Goal: Use online tool/utility: Use online tool/utility

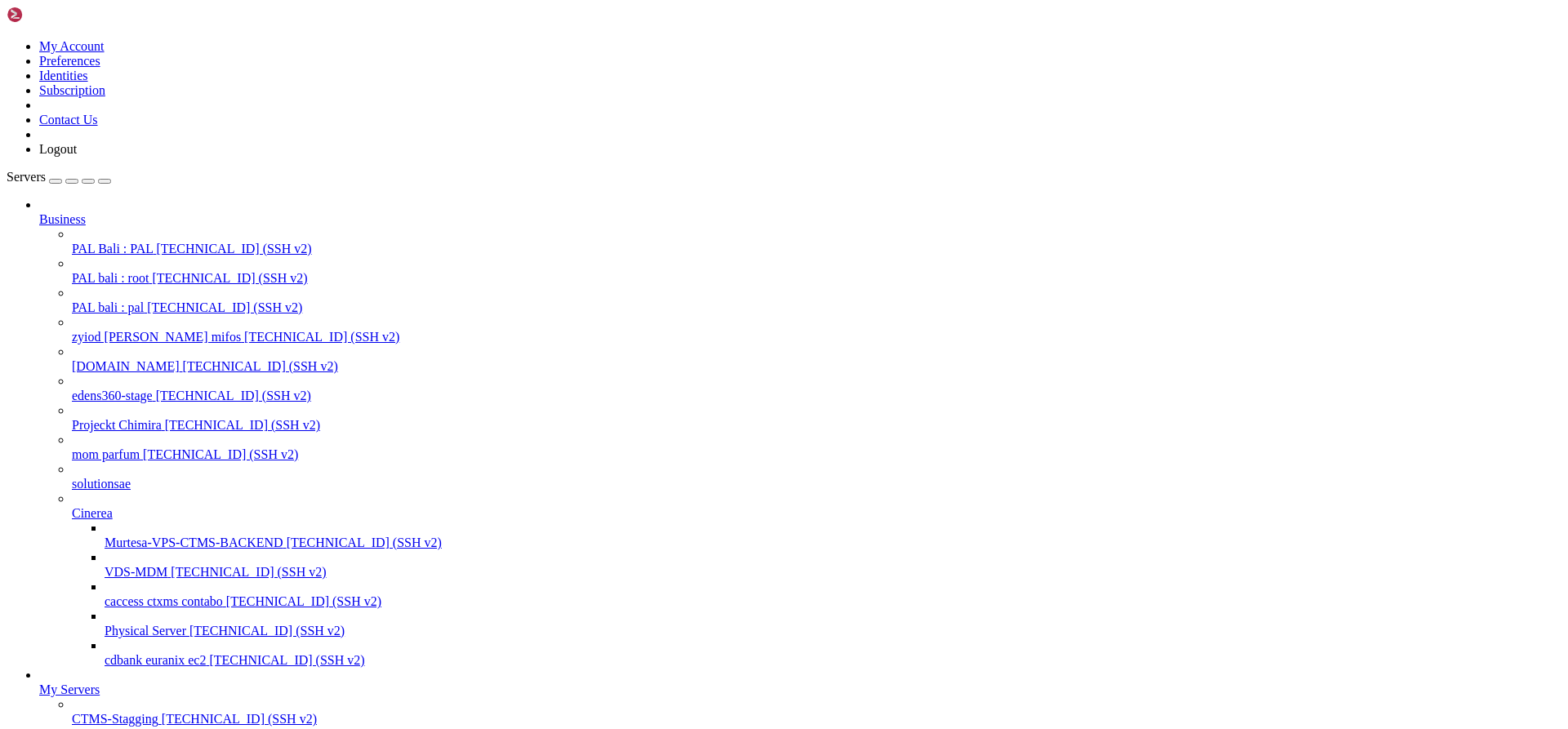
scroll to position [320, 0]
type input "/root"
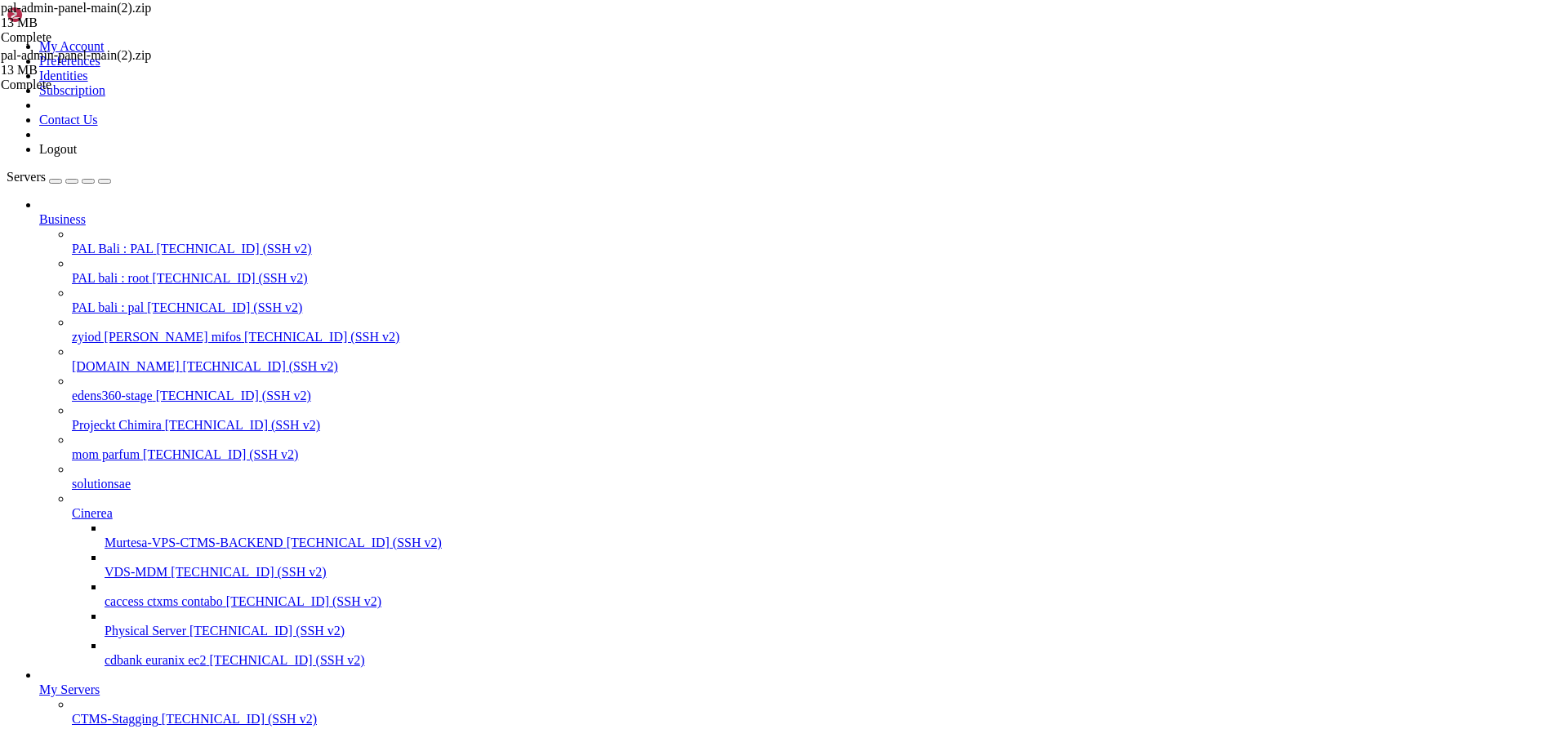
scroll to position [16426, 0]
